Goal: Go to known website: Access a specific website the user already knows

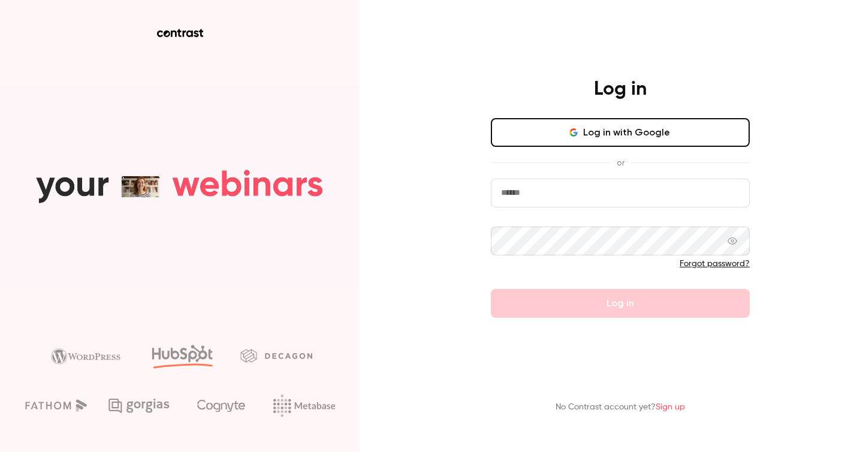
click at [667, 119] on button "Log in with Google" at bounding box center [620, 132] width 259 height 29
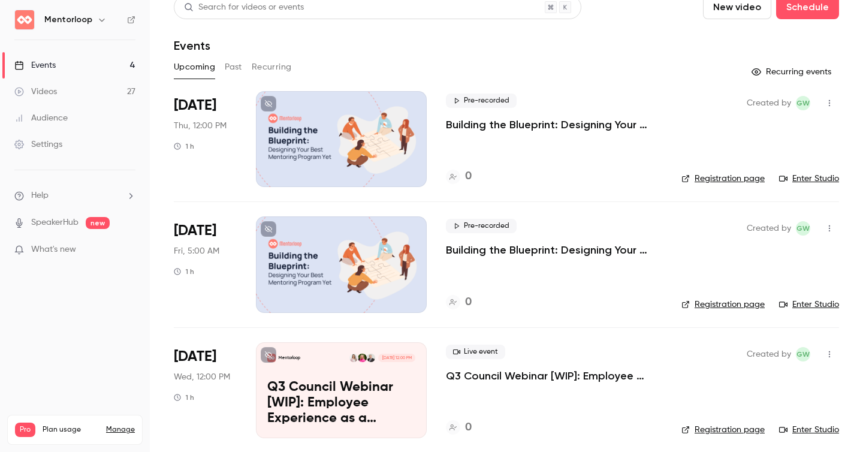
scroll to position [7, 0]
